Goal: Transaction & Acquisition: Purchase product/service

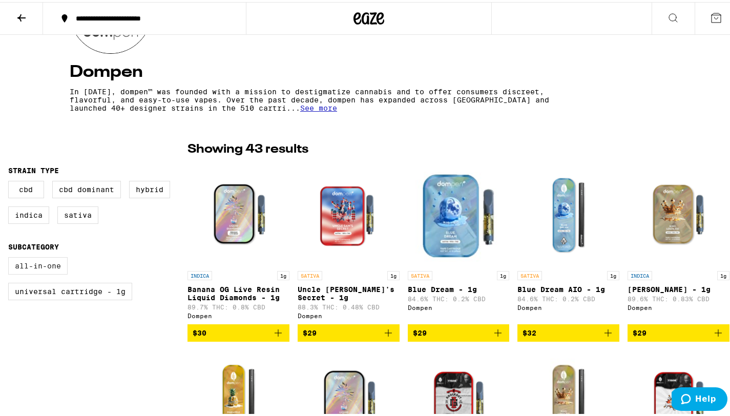
click at [35, 264] on label "All-In-One" at bounding box center [37, 263] width 59 height 17
click at [11, 257] on input "All-In-One" at bounding box center [10, 257] width 1 height 1
checkbox input "true"
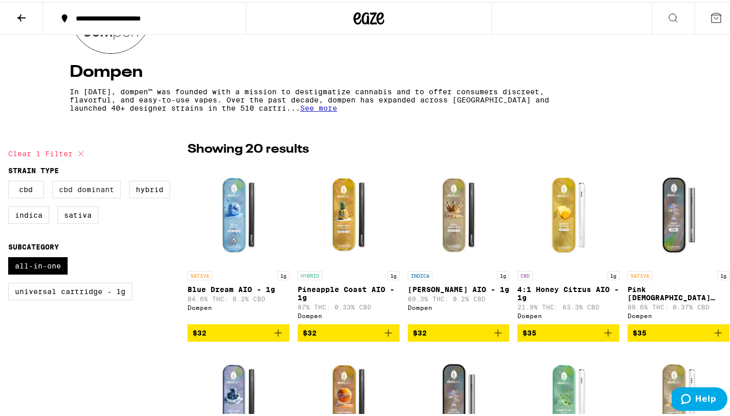
click at [96, 189] on label "CBD Dominant" at bounding box center [86, 187] width 69 height 17
click at [11, 181] on input "CBD Dominant" at bounding box center [10, 180] width 1 height 1
checkbox input "true"
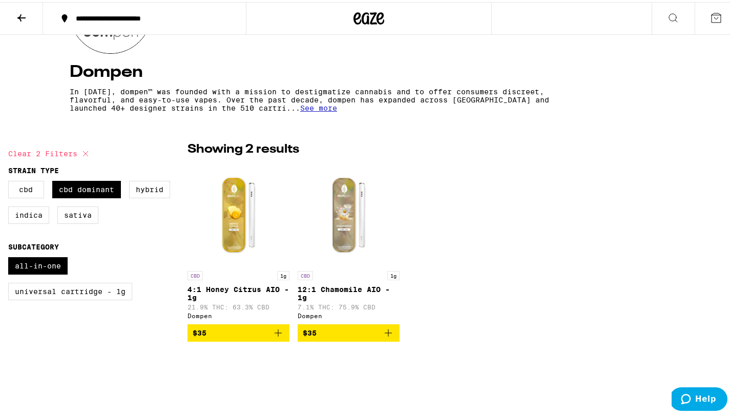
click at [278, 336] on icon "Add to bag" at bounding box center [278, 331] width 12 height 12
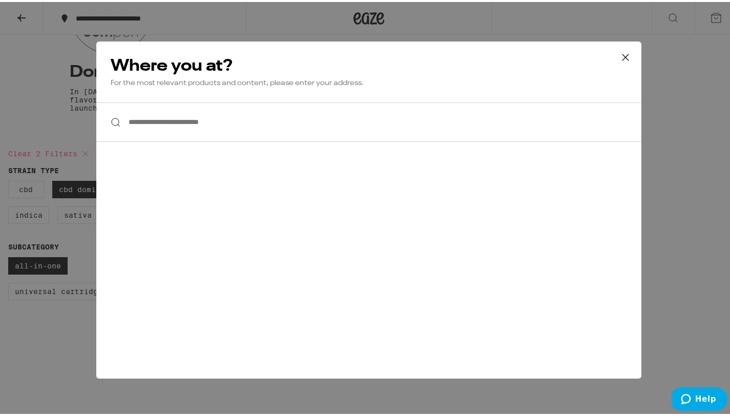
click at [285, 124] on input "**********" at bounding box center [368, 119] width 545 height 39
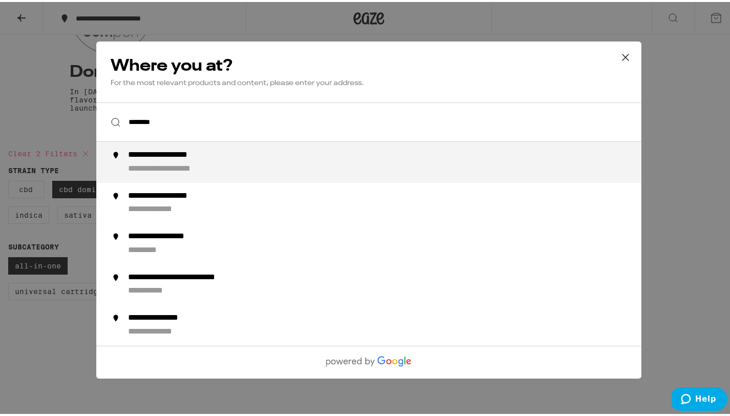
click at [223, 165] on div "**********" at bounding box center [181, 167] width 106 height 11
type input "**********"
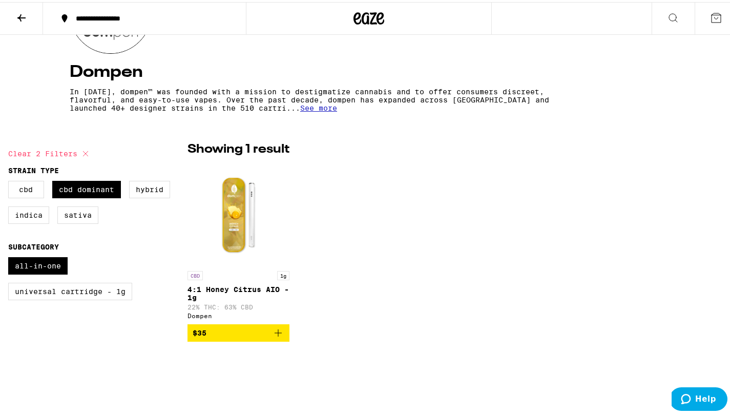
click at [278, 337] on icon "Add to bag" at bounding box center [278, 331] width 12 height 12
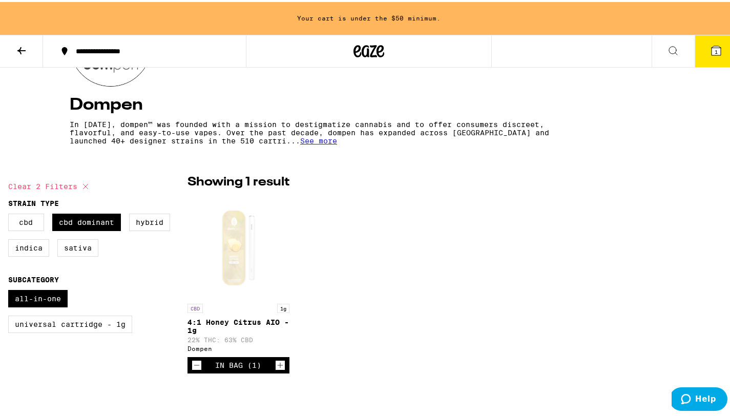
scroll to position [200, 0]
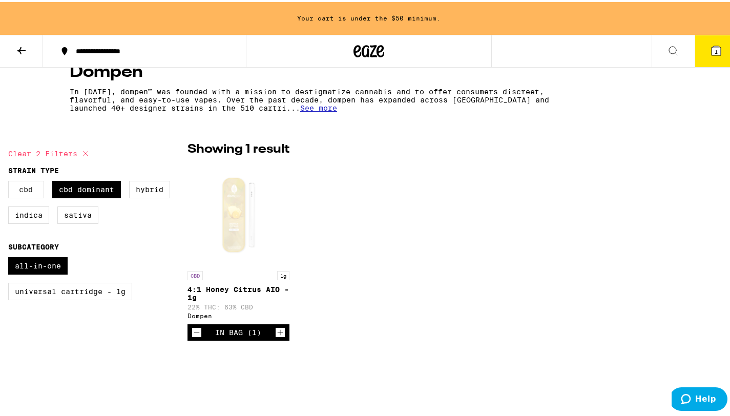
click at [30, 188] on label "CBD" at bounding box center [26, 187] width 36 height 17
click at [11, 181] on input "CBD" at bounding box center [10, 180] width 1 height 1
checkbox input "true"
click at [102, 189] on label "CBD Dominant" at bounding box center [86, 187] width 69 height 17
click at [11, 181] on input "CBD Dominant" at bounding box center [10, 180] width 1 height 1
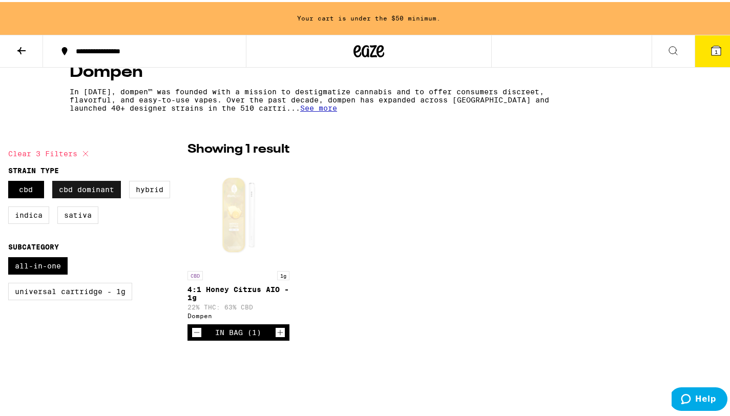
checkbox input "false"
click at [143, 187] on label "Hybrid" at bounding box center [149, 187] width 41 height 17
click at [11, 181] on input "Hybrid" at bounding box center [10, 180] width 1 height 1
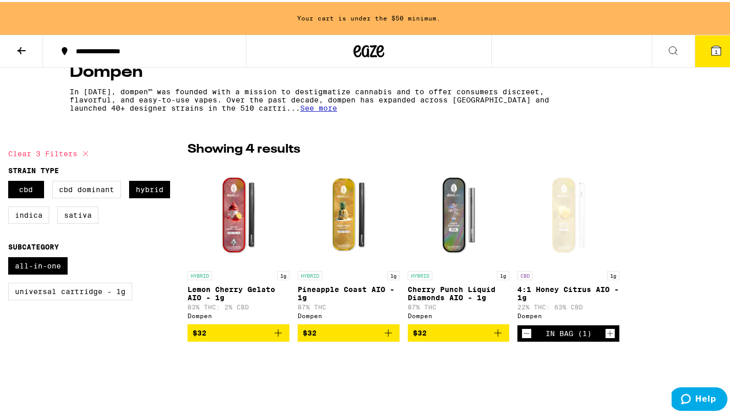
click at [606, 337] on icon "Increment" at bounding box center [610, 331] width 9 height 12
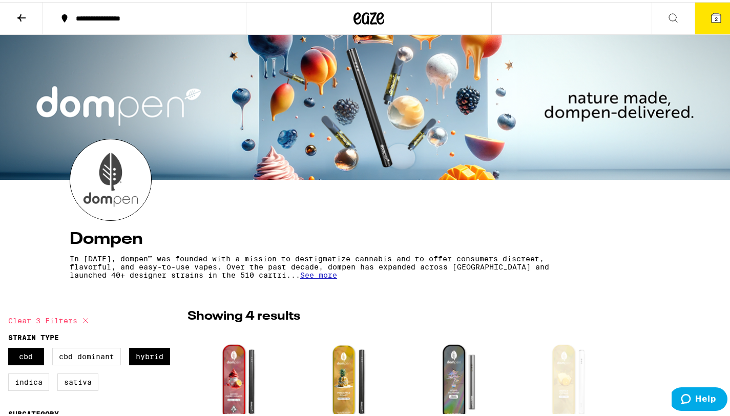
click at [715, 19] on span "2" at bounding box center [716, 17] width 3 height 6
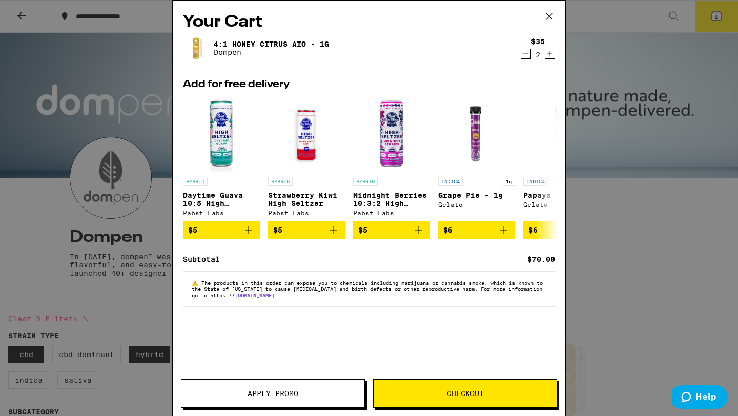
click at [550, 15] on icon at bounding box center [549, 16] width 6 height 6
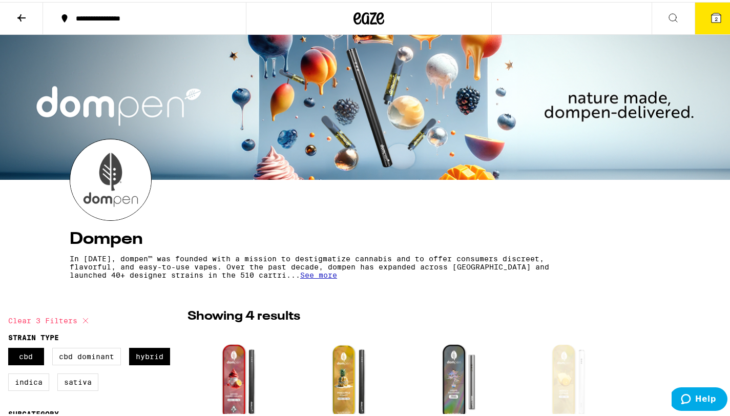
click at [300, 277] on span "See more" at bounding box center [318, 273] width 37 height 8
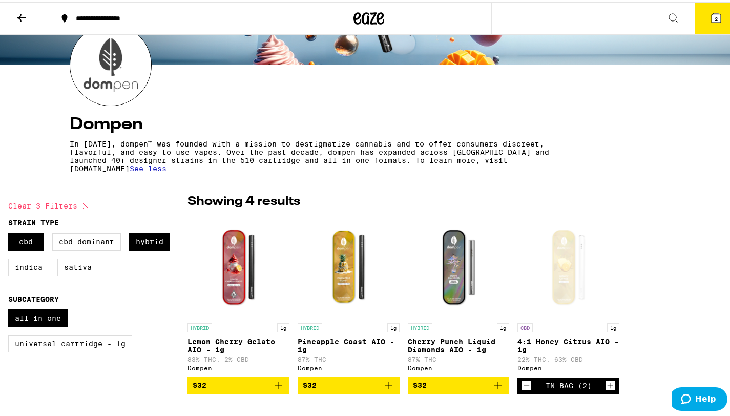
scroll to position [117, 0]
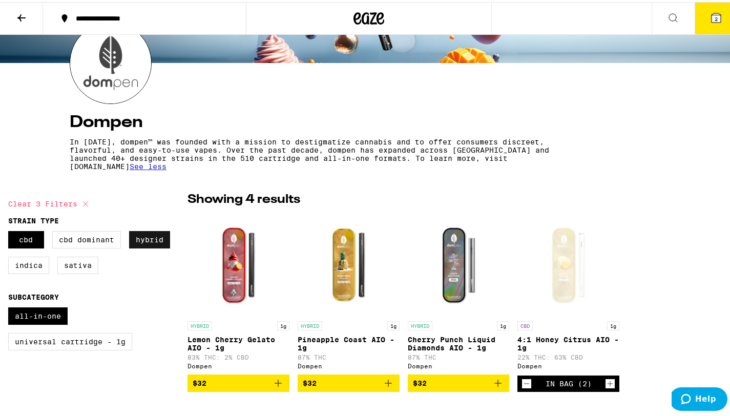
click at [153, 237] on label "Hybrid" at bounding box center [149, 237] width 41 height 17
click at [11, 231] on input "Hybrid" at bounding box center [10, 231] width 1 height 1
checkbox input "false"
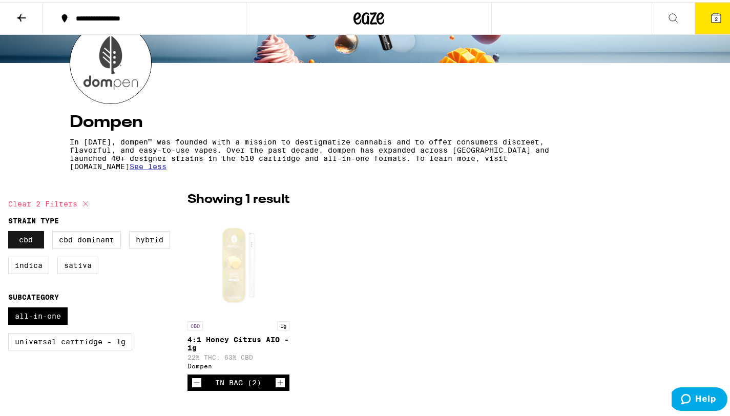
click at [24, 237] on label "CBD" at bounding box center [26, 237] width 36 height 17
click at [11, 231] on input "CBD" at bounding box center [10, 231] width 1 height 1
checkbox input "false"
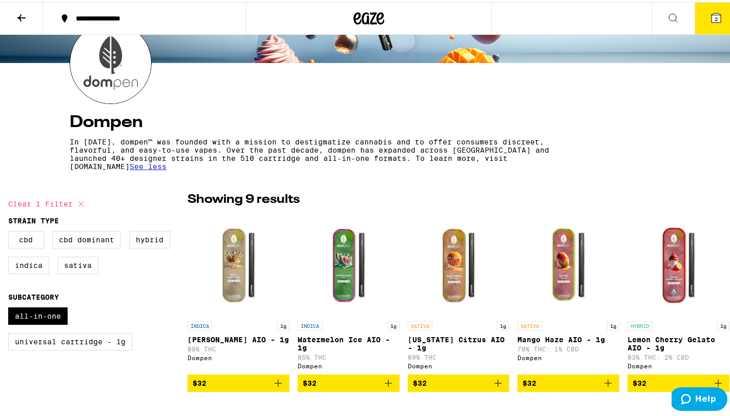
scroll to position [188, 0]
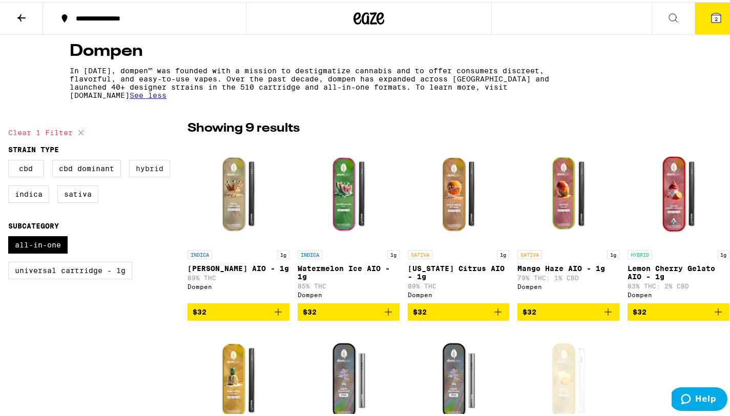
click at [151, 167] on label "Hybrid" at bounding box center [149, 166] width 41 height 17
click at [11, 160] on input "Hybrid" at bounding box center [10, 159] width 1 height 1
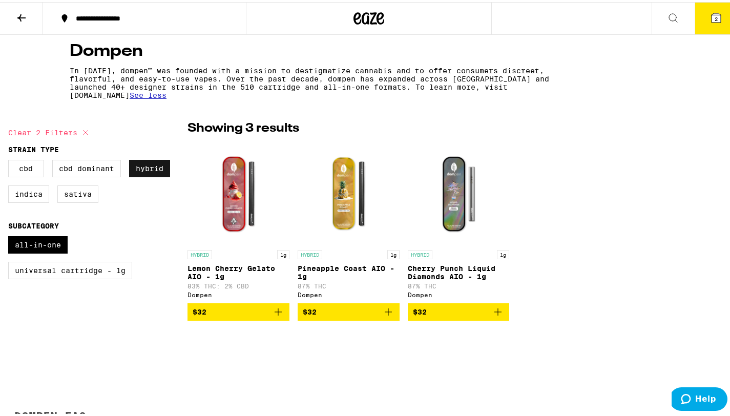
click at [152, 164] on label "Hybrid" at bounding box center [149, 166] width 41 height 17
click at [11, 160] on input "Hybrid" at bounding box center [10, 159] width 1 height 1
checkbox input "false"
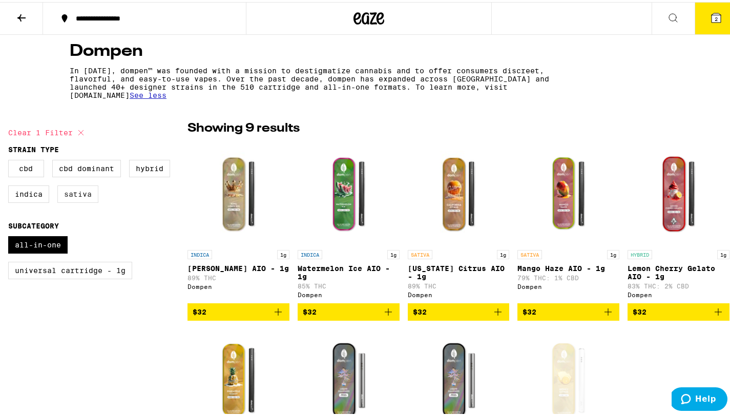
click at [68, 193] on label "Sativa" at bounding box center [77, 191] width 41 height 17
click at [11, 160] on input "Sativa" at bounding box center [10, 159] width 1 height 1
checkbox input "true"
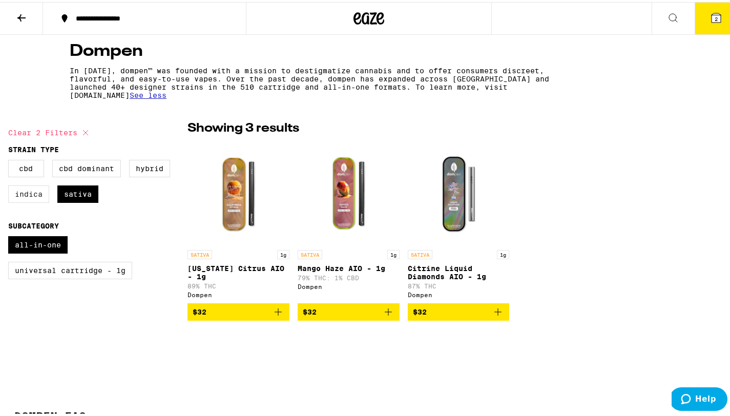
click at [36, 193] on label "Indica" at bounding box center [28, 191] width 41 height 17
click at [11, 160] on input "Indica" at bounding box center [10, 159] width 1 height 1
checkbox input "true"
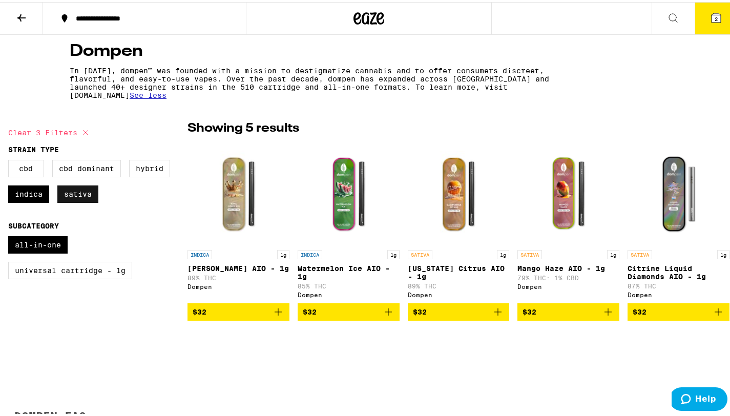
click at [84, 195] on label "Sativa" at bounding box center [77, 191] width 41 height 17
click at [11, 160] on input "Sativa" at bounding box center [10, 159] width 1 height 1
checkbox input "false"
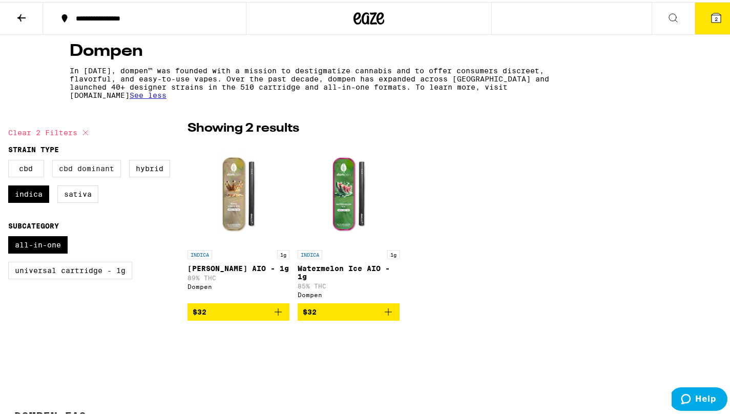
click at [97, 169] on label "CBD Dominant" at bounding box center [86, 166] width 69 height 17
click at [11, 160] on input "CBD Dominant" at bounding box center [10, 159] width 1 height 1
checkbox input "true"
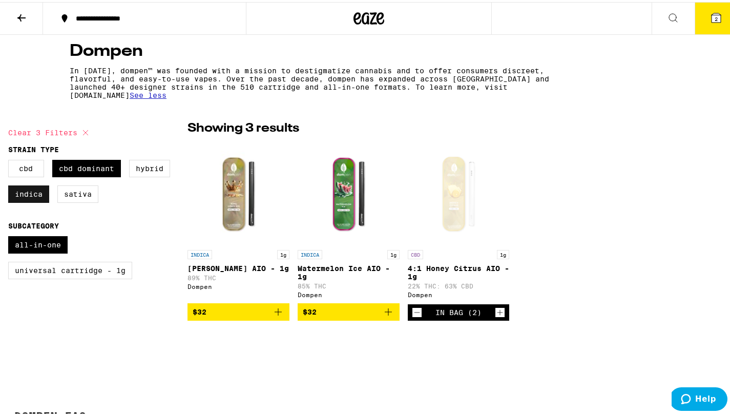
click at [34, 196] on label "Indica" at bounding box center [28, 191] width 41 height 17
click at [11, 160] on input "Indica" at bounding box center [10, 159] width 1 height 1
checkbox input "false"
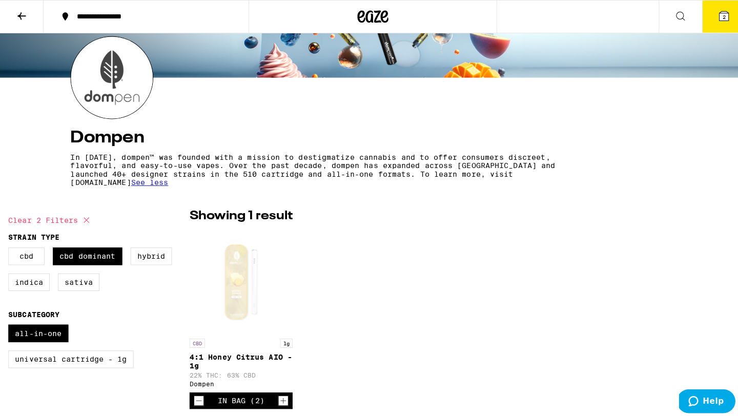
scroll to position [36, 0]
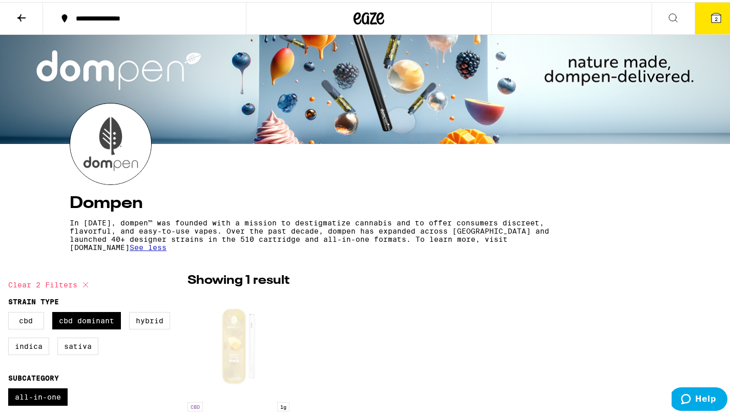
click at [712, 17] on icon at bounding box center [716, 15] width 9 height 9
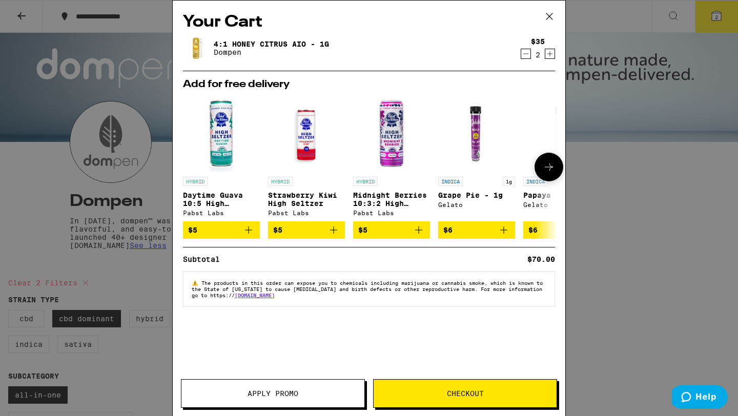
click at [551, 170] on icon at bounding box center [549, 167] width 12 height 12
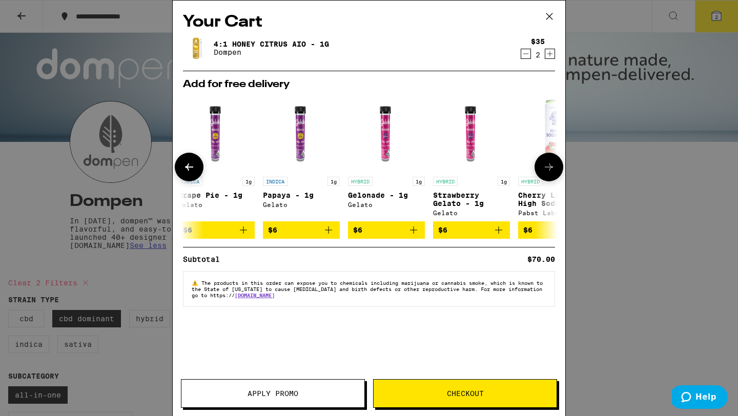
click at [551, 170] on icon at bounding box center [549, 167] width 12 height 12
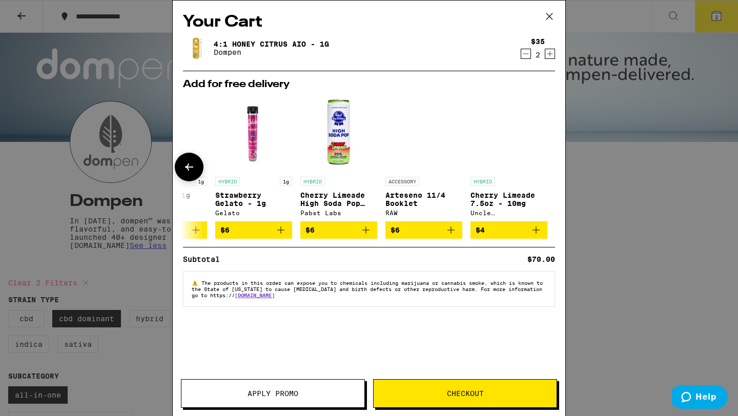
scroll to position [0, 478]
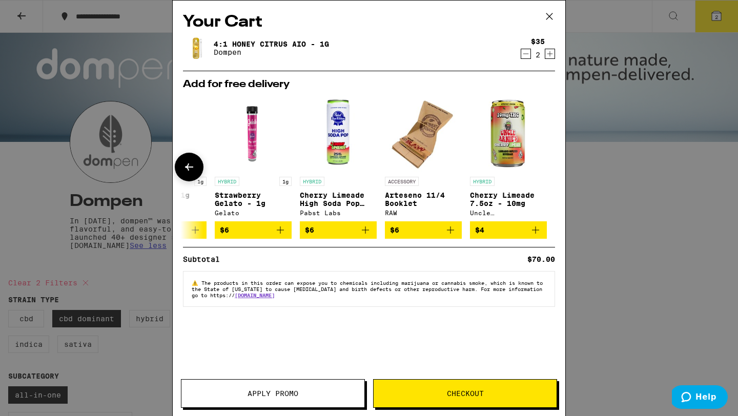
click at [191, 170] on icon at bounding box center [189, 167] width 12 height 12
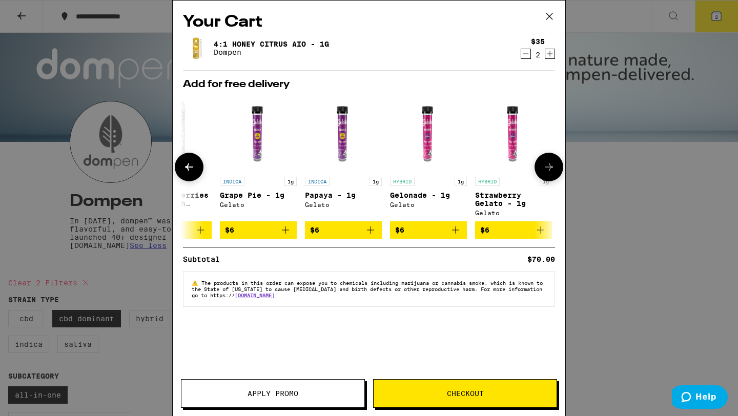
click at [191, 170] on icon at bounding box center [189, 167] width 12 height 12
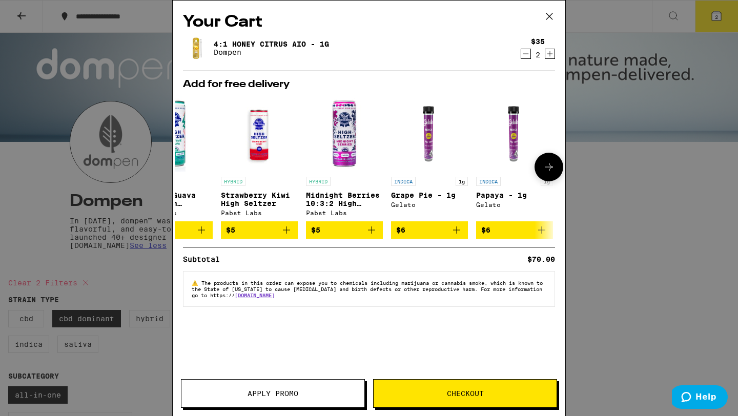
scroll to position [0, 0]
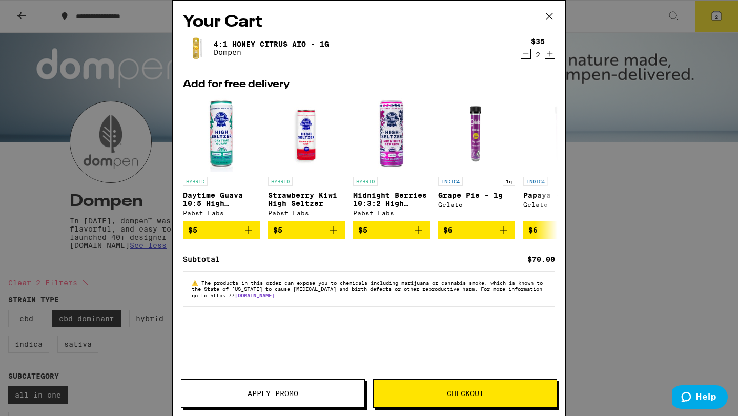
click at [480, 395] on span "Checkout" at bounding box center [465, 393] width 37 height 7
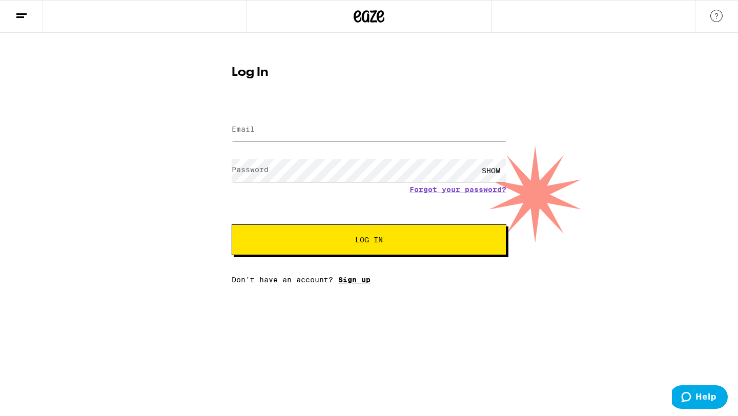
click at [361, 280] on link "Sign up" at bounding box center [354, 280] width 32 height 8
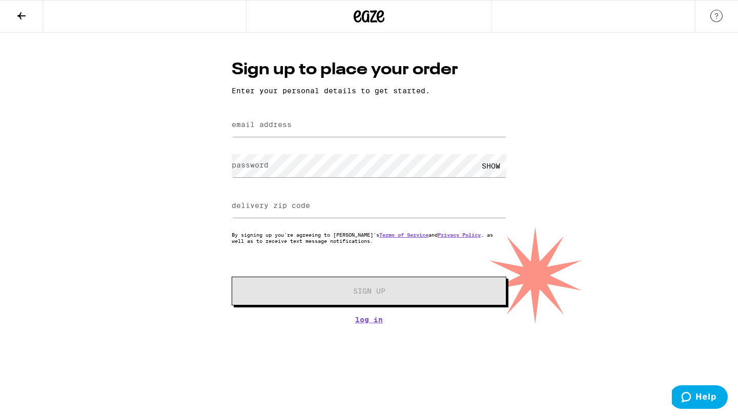
click at [291, 129] on label "email address" at bounding box center [262, 124] width 60 height 8
type input "[EMAIL_ADDRESS][DOMAIN_NAME]"
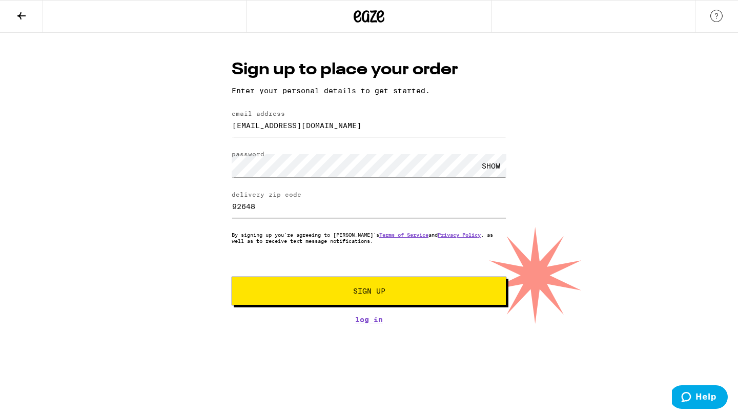
type input "92648"
click at [379, 295] on span "Sign Up" at bounding box center [369, 290] width 32 height 7
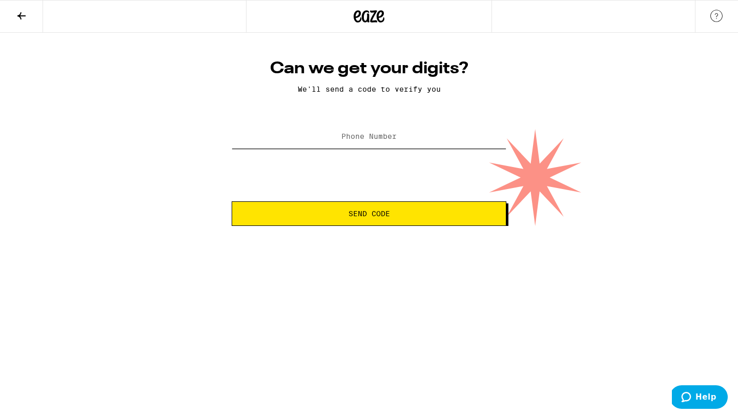
click at [391, 144] on input "Phone Number" at bounding box center [369, 137] width 275 height 23
type input "[PHONE_NUMBER]"
click at [386, 217] on span "Send Code" at bounding box center [368, 213] width 41 height 7
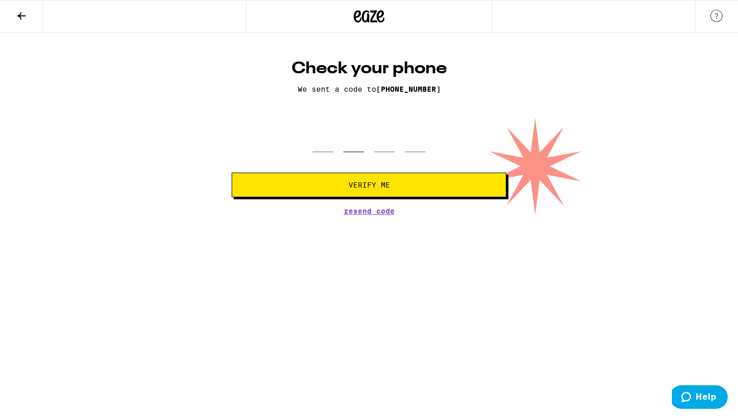
click at [355, 143] on input "tel" at bounding box center [353, 137] width 20 height 30
type input "5"
type input "0"
type input "9"
click at [325, 143] on input "tel" at bounding box center [323, 137] width 20 height 30
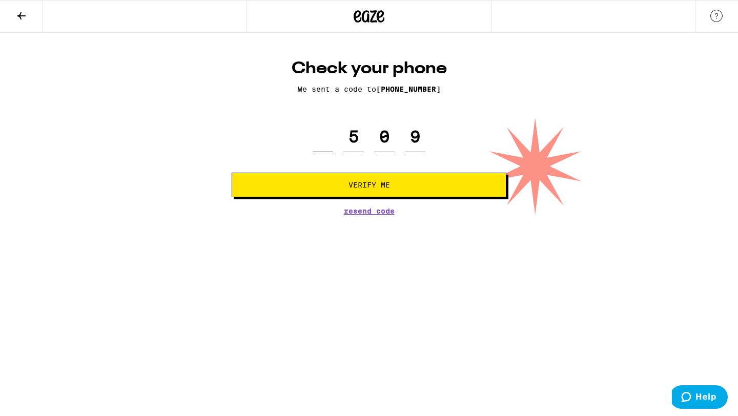
type input "5"
type input "0"
type input "9"
click at [362, 182] on span "Verify Me" at bounding box center [368, 184] width 41 height 7
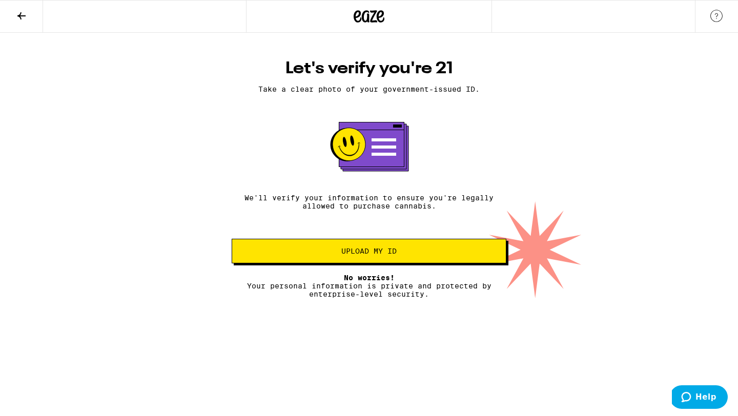
click at [380, 253] on span "Upload my ID" at bounding box center [368, 250] width 55 height 7
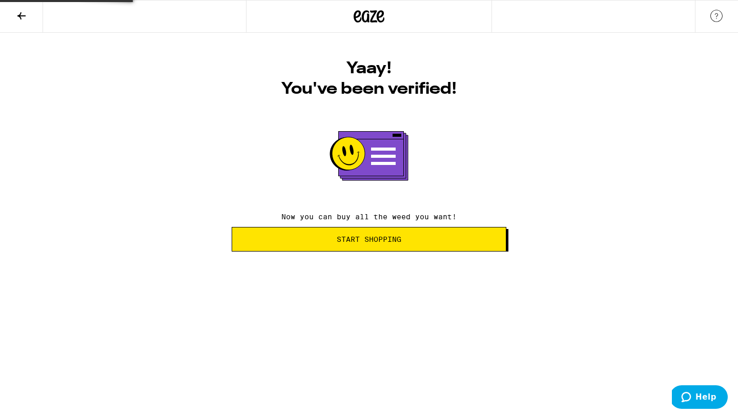
click at [395, 243] on span "Start Shopping" at bounding box center [369, 239] width 65 height 7
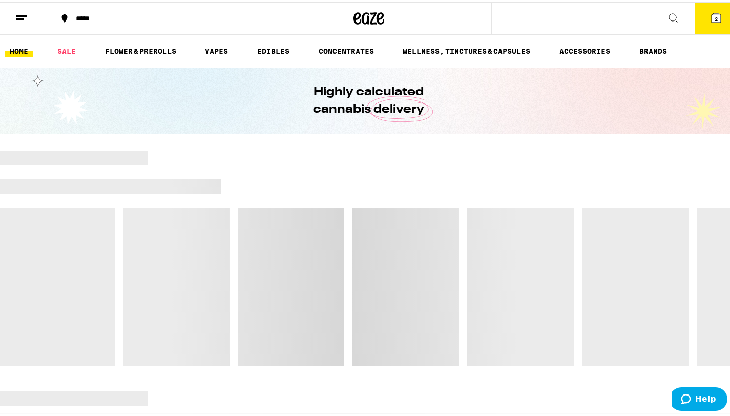
click at [712, 15] on icon at bounding box center [716, 15] width 9 height 9
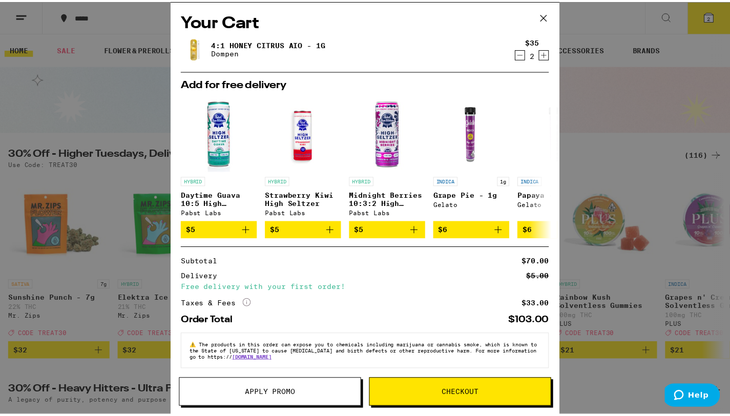
scroll to position [11, 0]
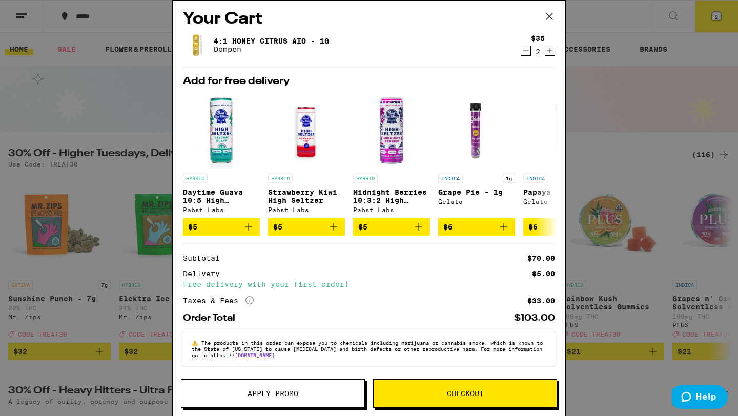
click at [487, 396] on span "Checkout" at bounding box center [464, 393] width 183 height 7
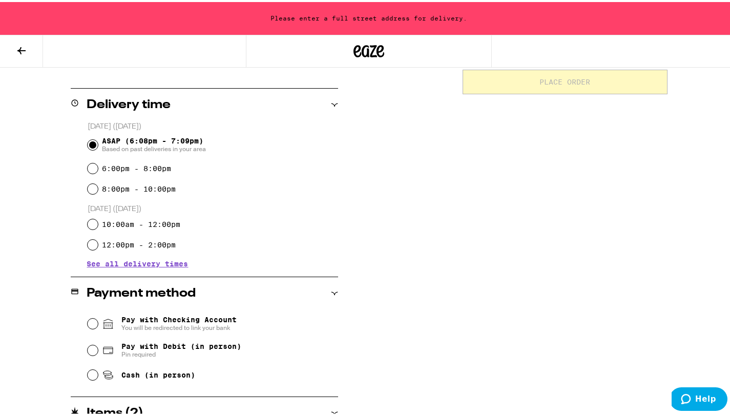
scroll to position [233, 0]
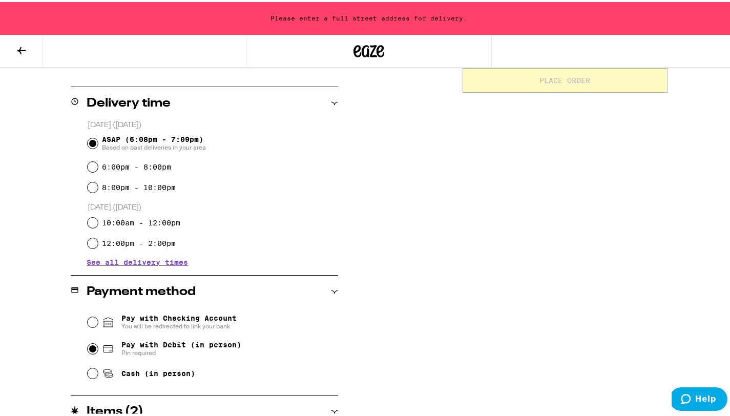
click at [91, 347] on input "Pay with Debit (in person) Pin required" at bounding box center [93, 347] width 10 height 10
radio input "true"
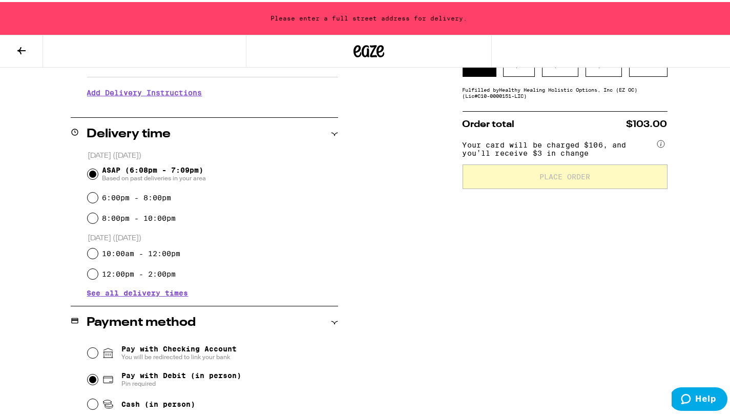
scroll to position [200, 0]
